Goal: Download file/media

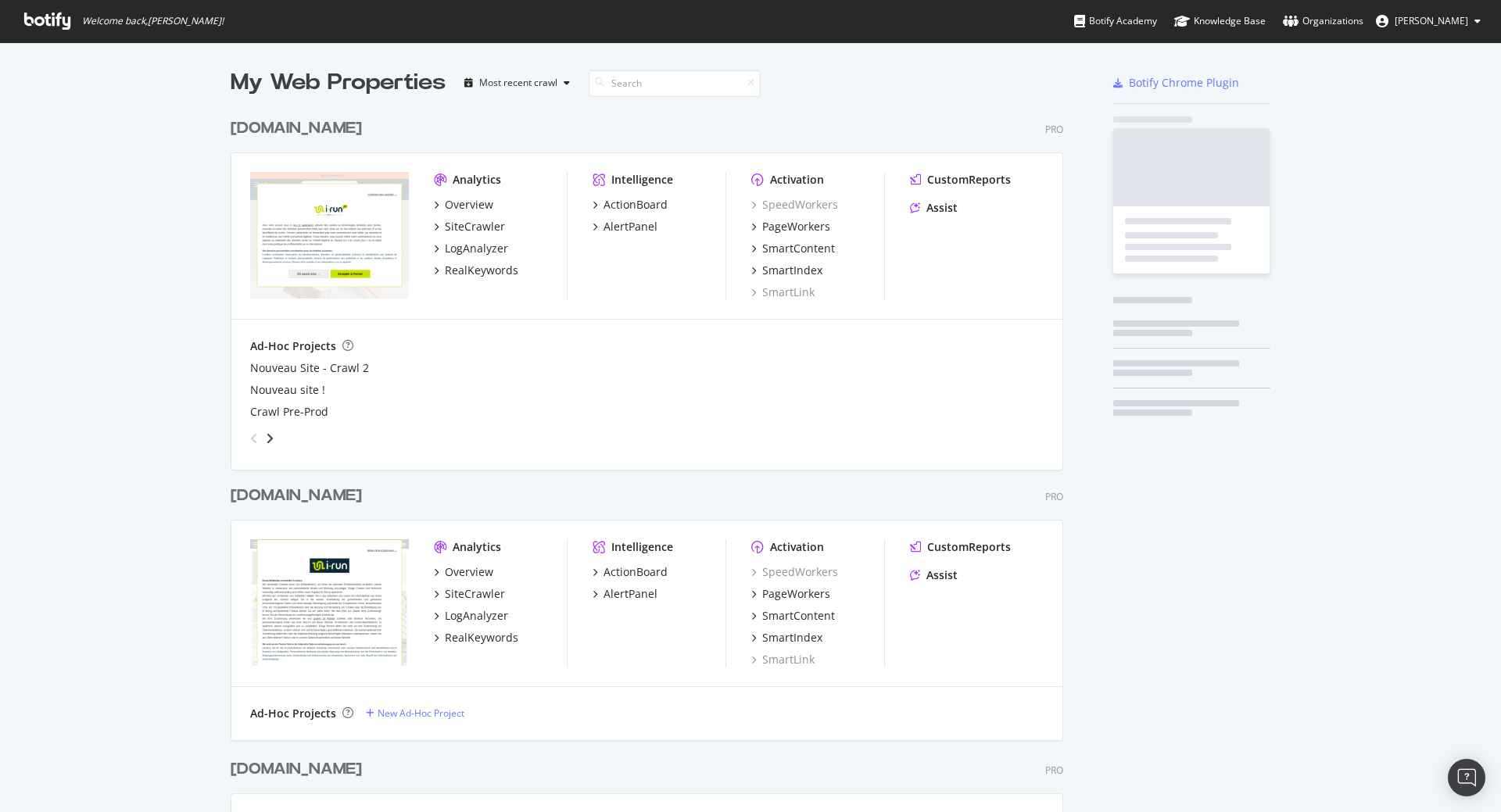
scroll to position [2336, 833]
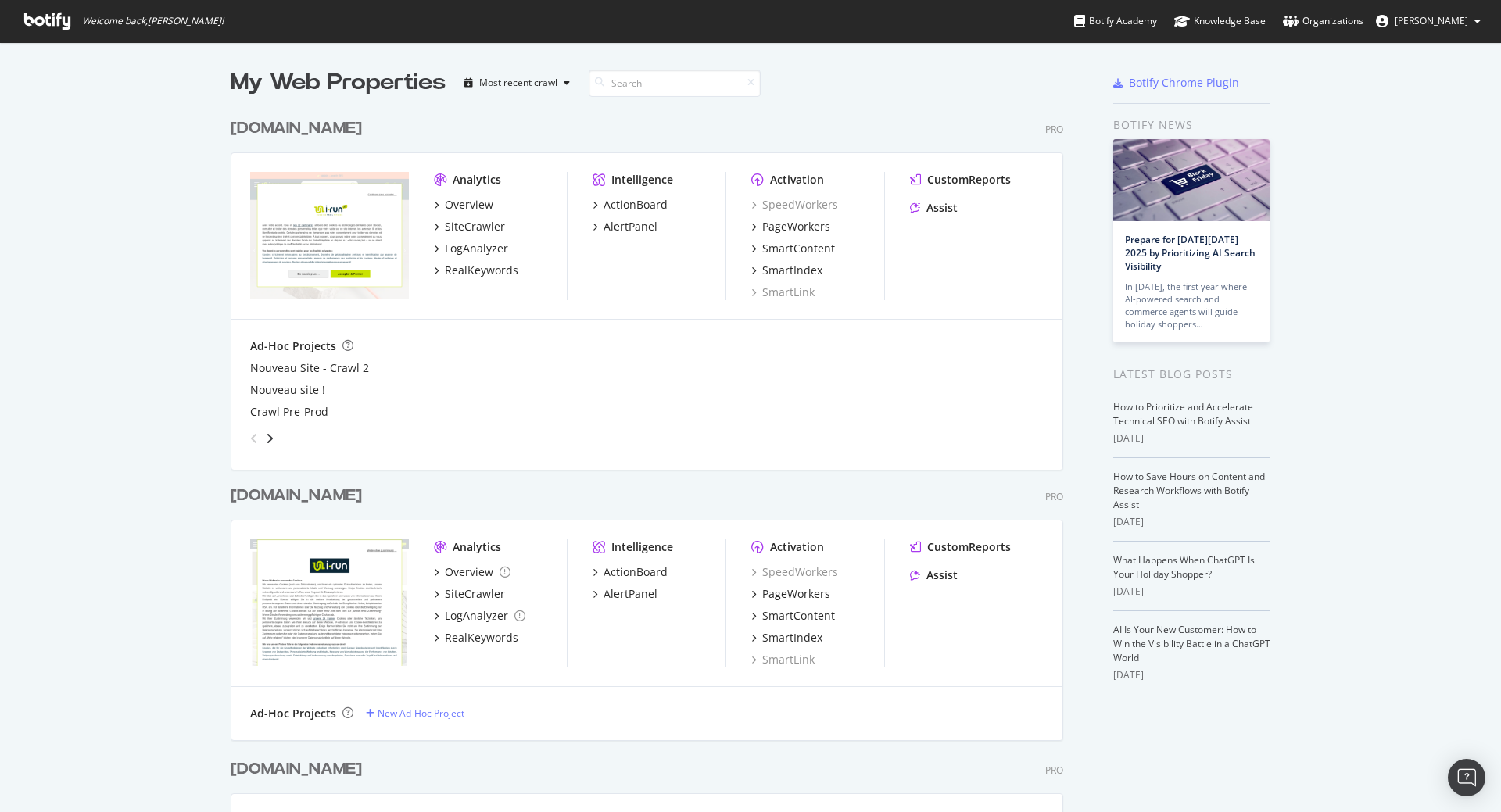
click at [262, 500] on div "[DOMAIN_NAME]" at bounding box center [296, 495] width 132 height 23
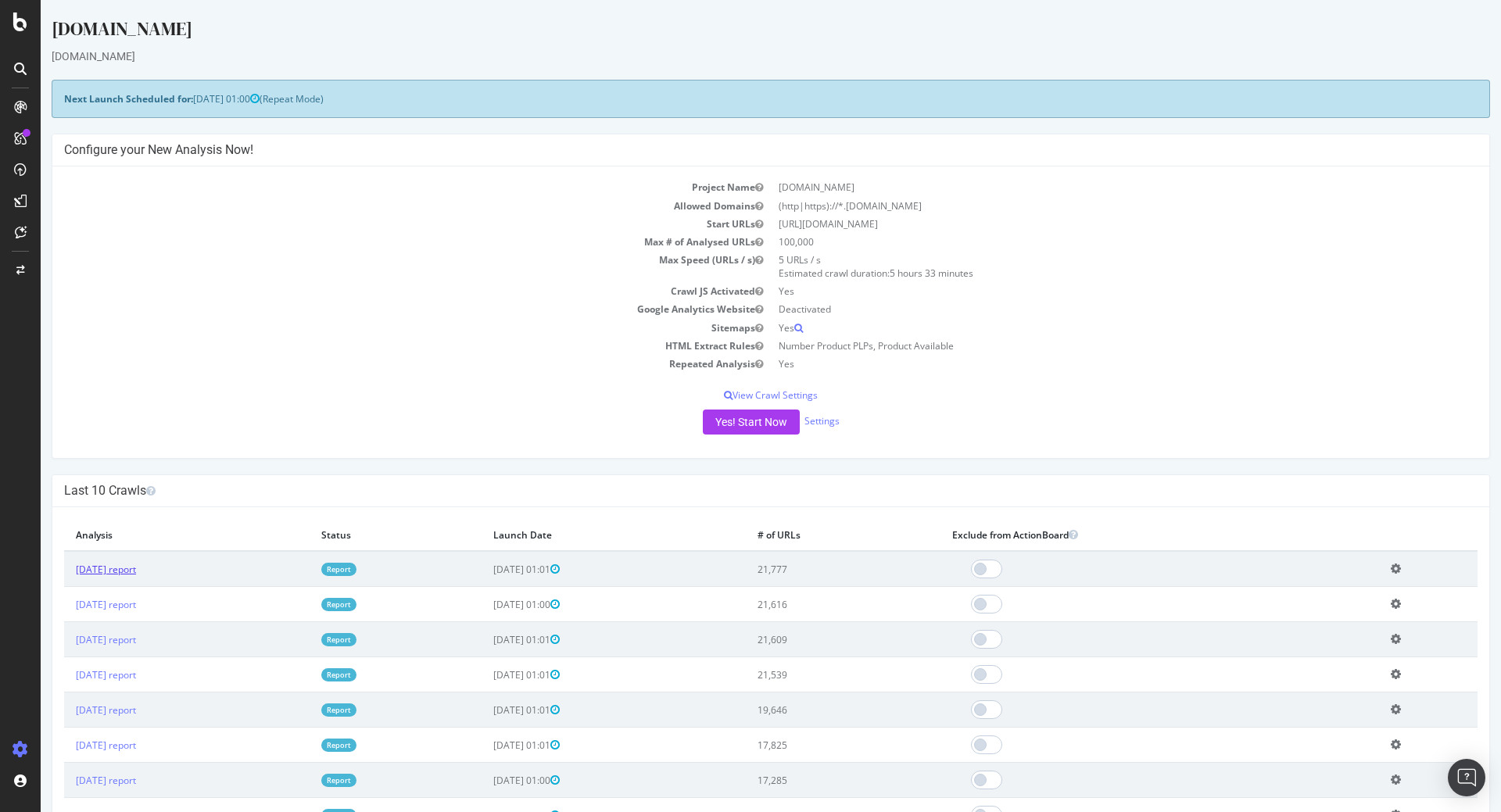
click at [136, 570] on link "[DATE] report" at bounding box center [106, 568] width 60 height 13
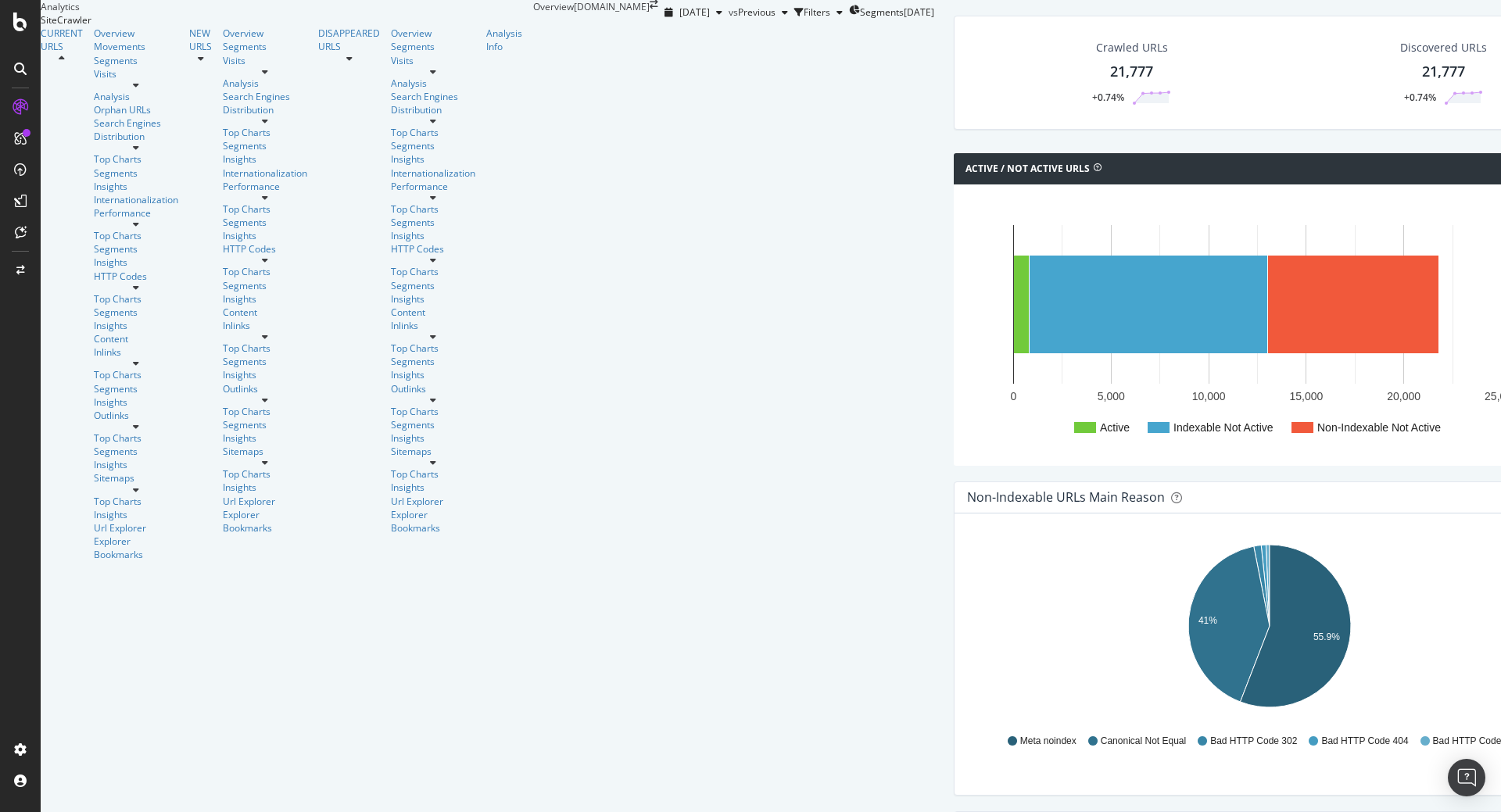
scroll to position [339, 0]
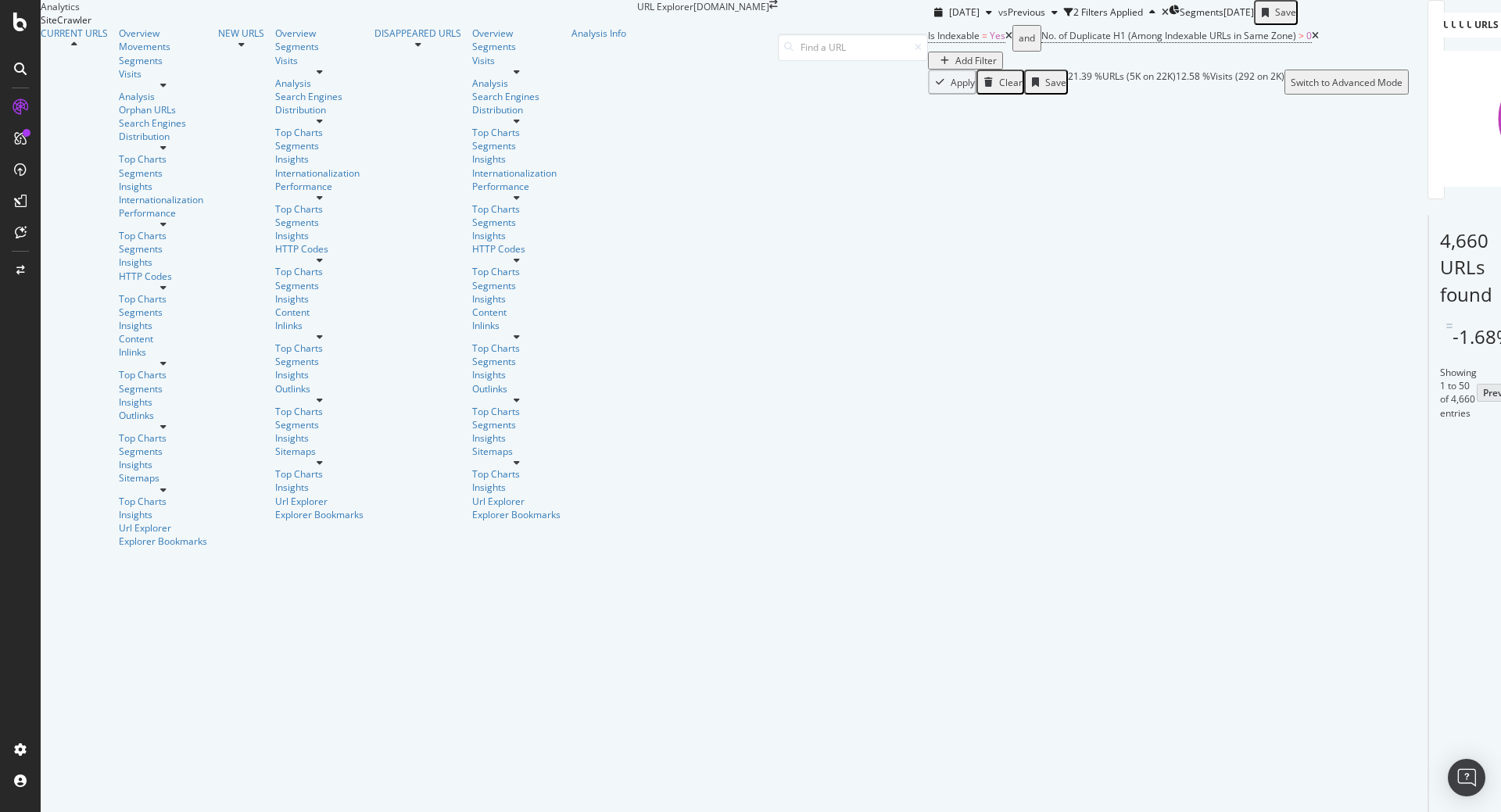
scroll to position [249, 0]
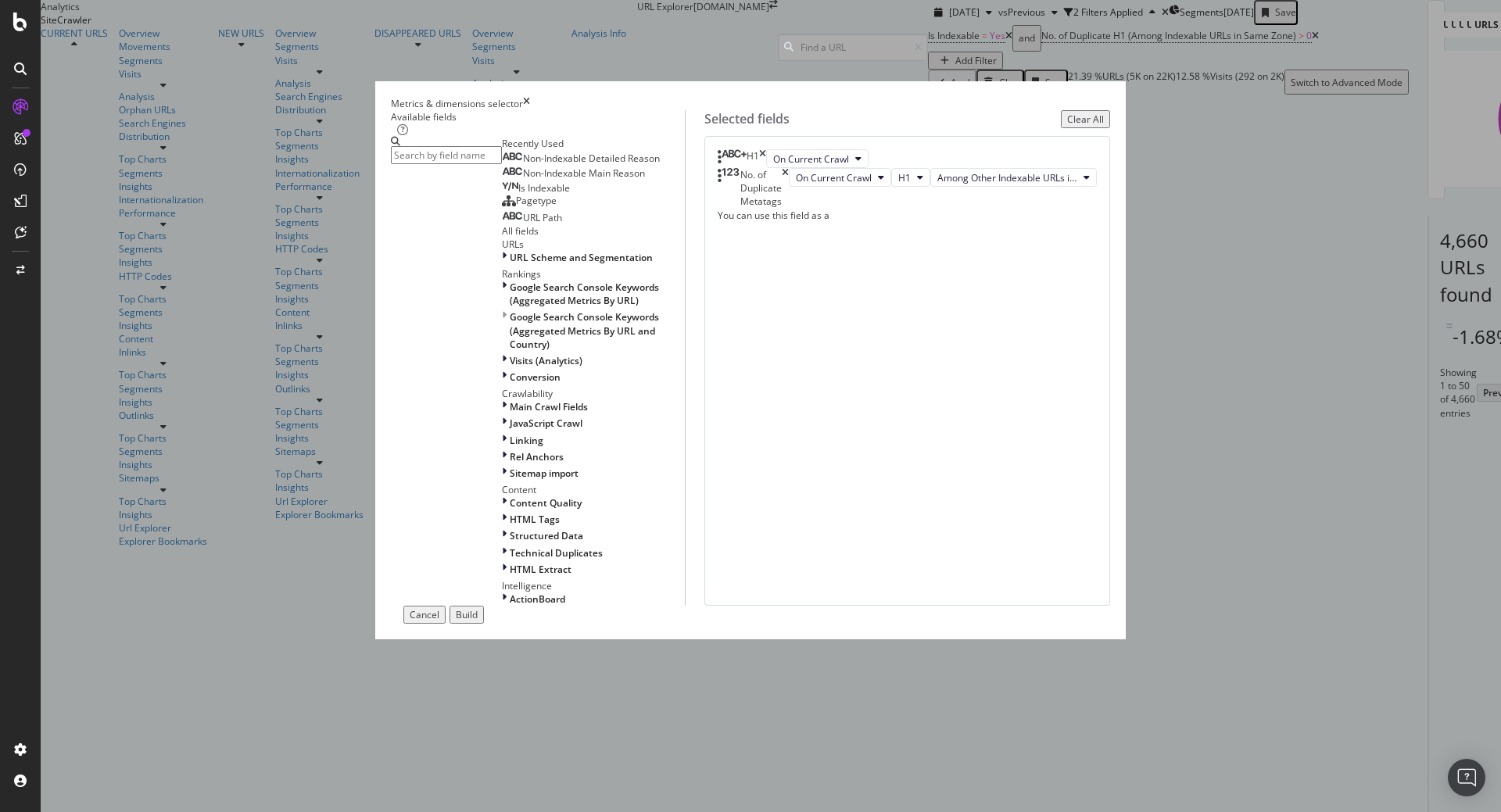
click at [546, 207] on div "Pagetype" at bounding box center [529, 201] width 54 height 13
click at [478, 621] on div "Build" at bounding box center [467, 614] width 22 height 13
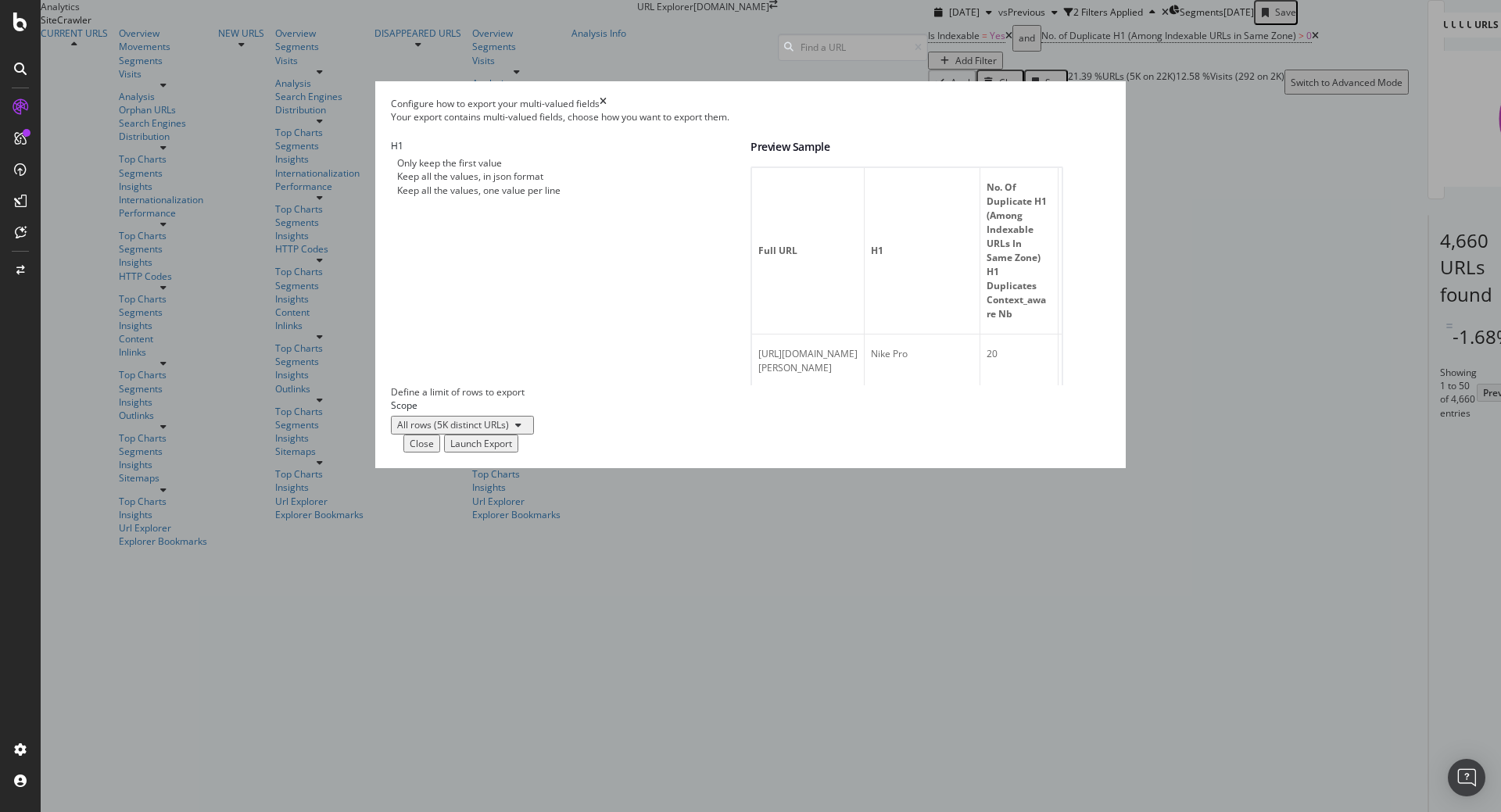
click at [512, 451] on div "Launch Export" at bounding box center [482, 443] width 61 height 13
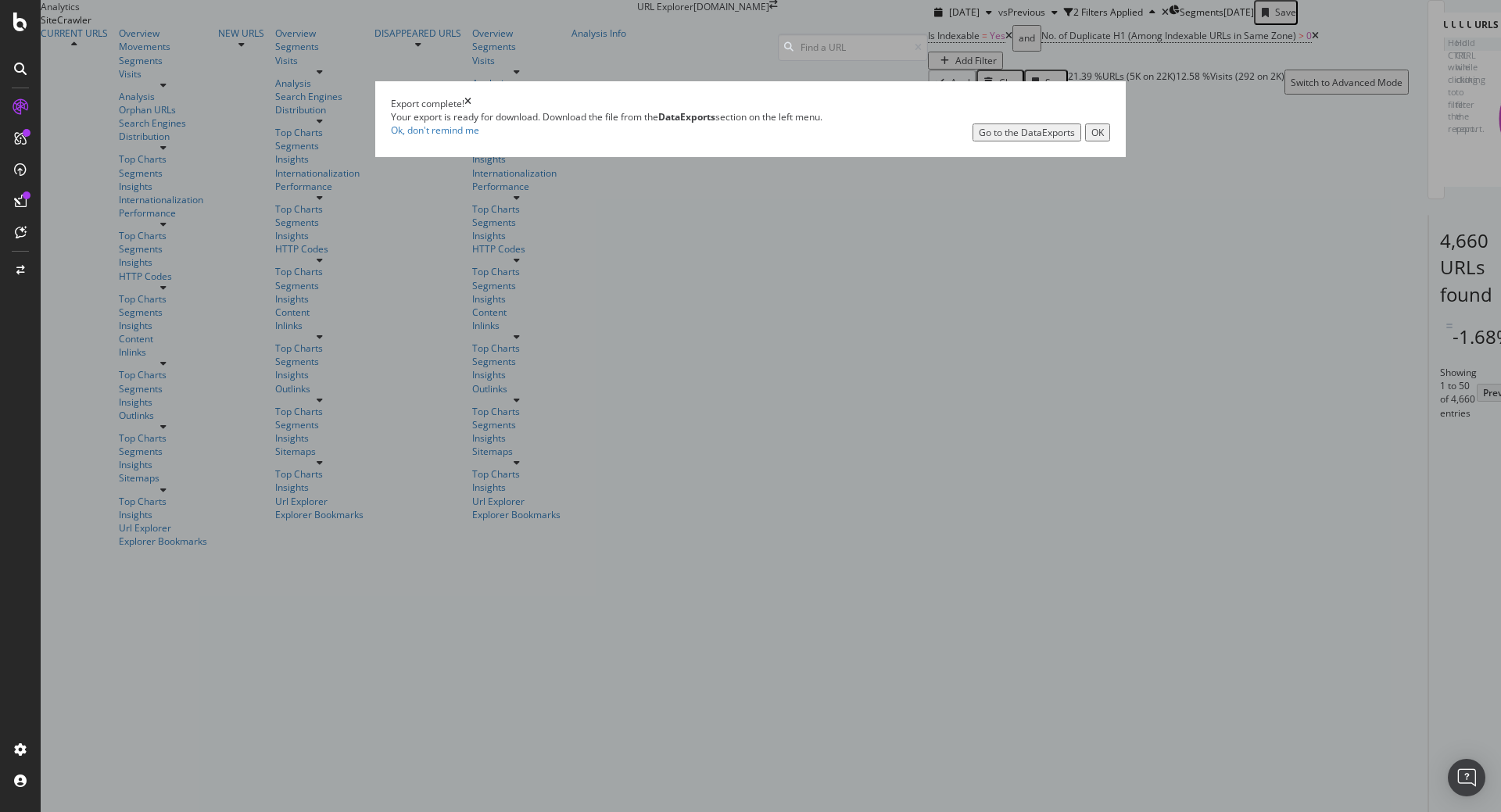
click at [979, 139] on div "Go to the DataExports" at bounding box center [1026, 132] width 96 height 13
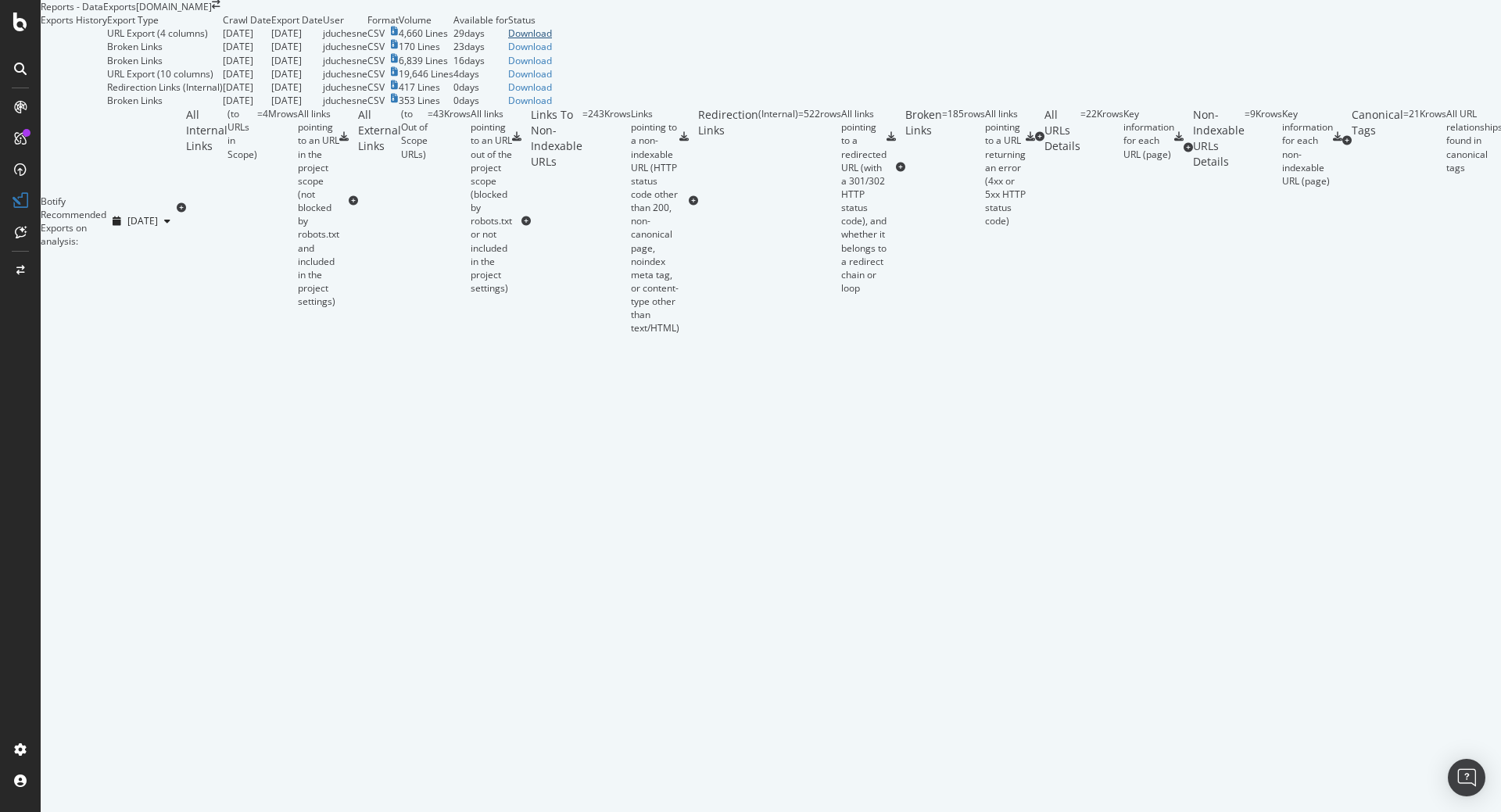
click at [552, 40] on div "Download" at bounding box center [530, 33] width 44 height 13
